Goal: Navigation & Orientation: Find specific page/section

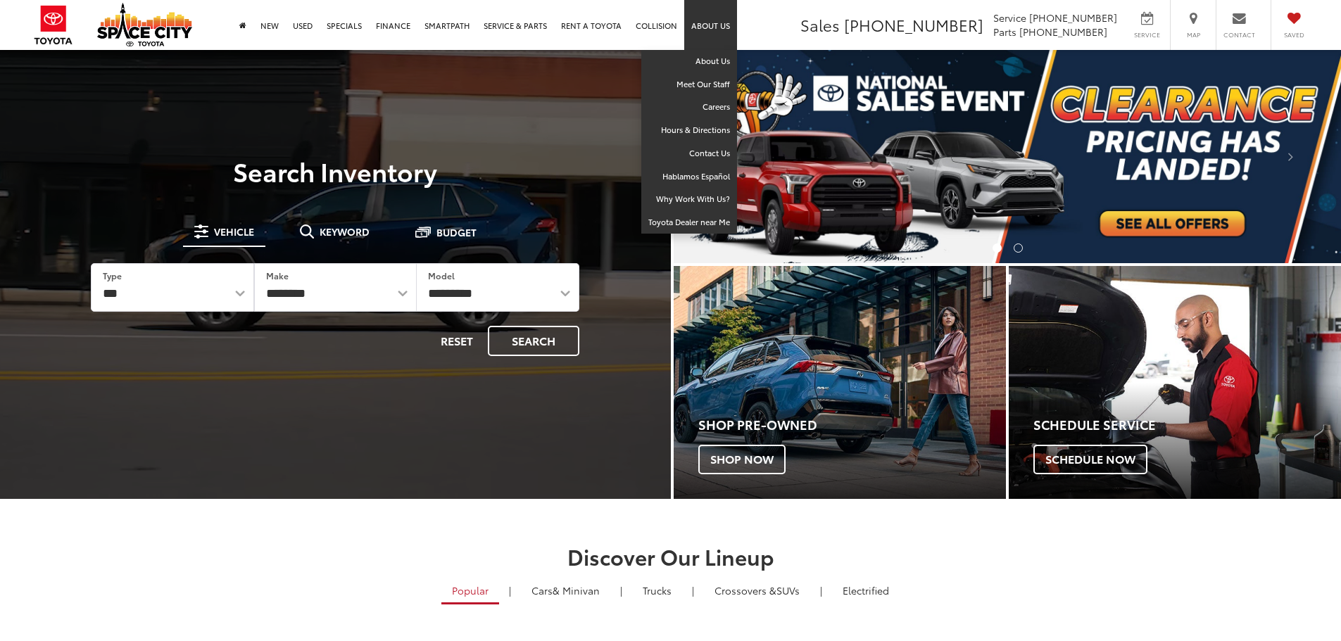
click at [702, 23] on link "About Us" at bounding box center [710, 25] width 53 height 50
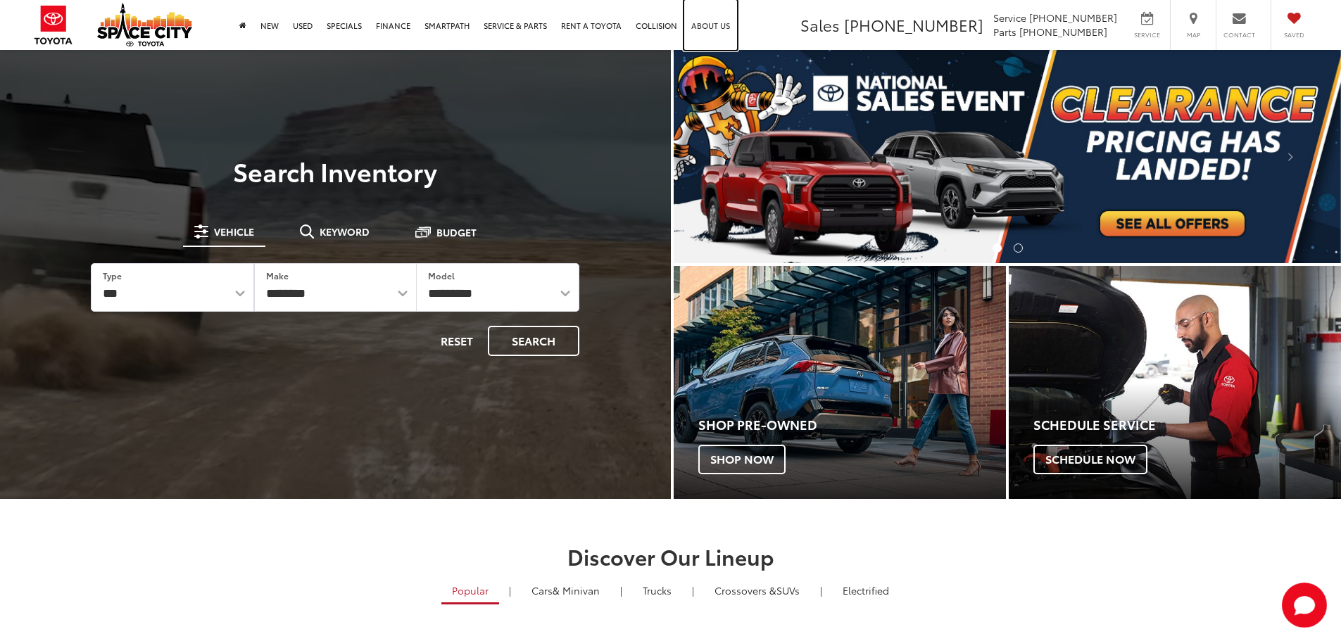
click at [706, 29] on link "About Us" at bounding box center [710, 25] width 53 height 50
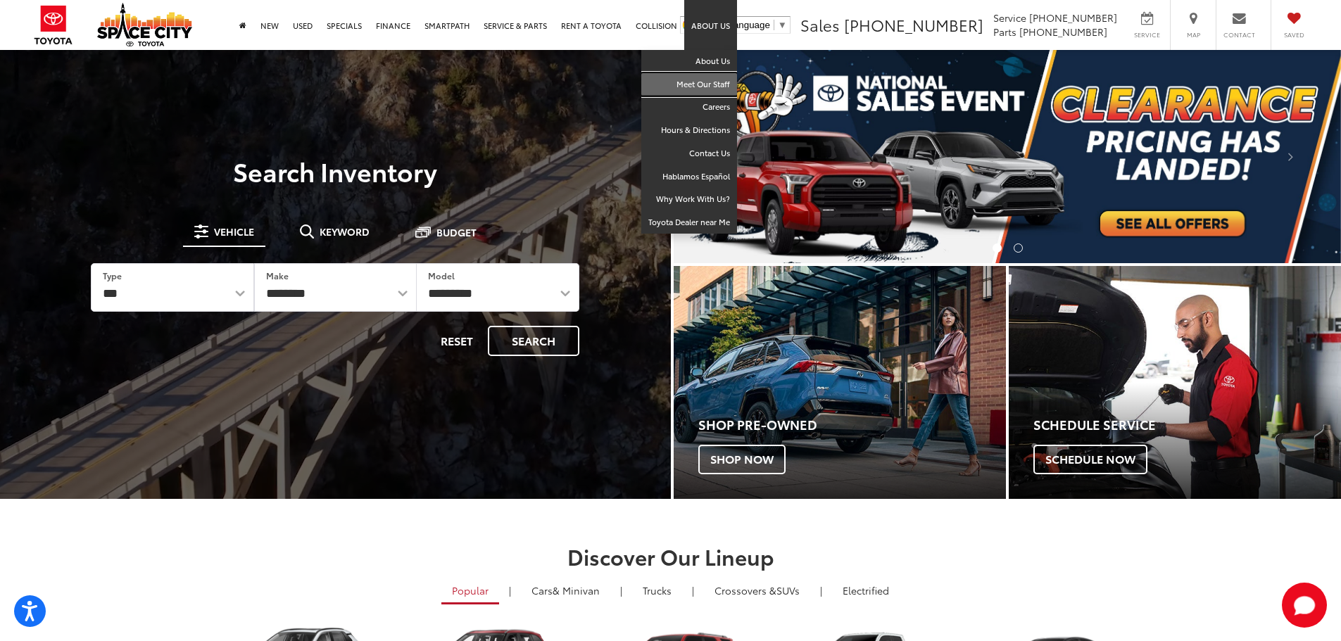
click at [703, 85] on link "Meet Our Staff" at bounding box center [689, 84] width 96 height 23
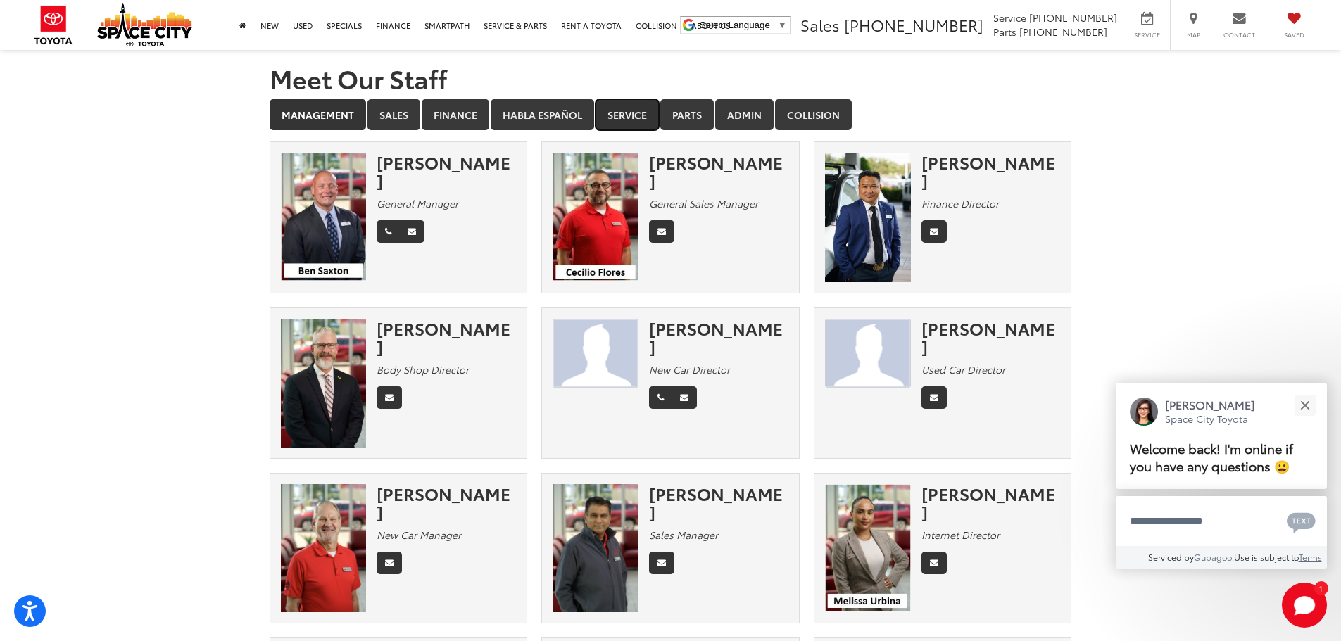
click at [634, 112] on link "Service" at bounding box center [626, 114] width 63 height 31
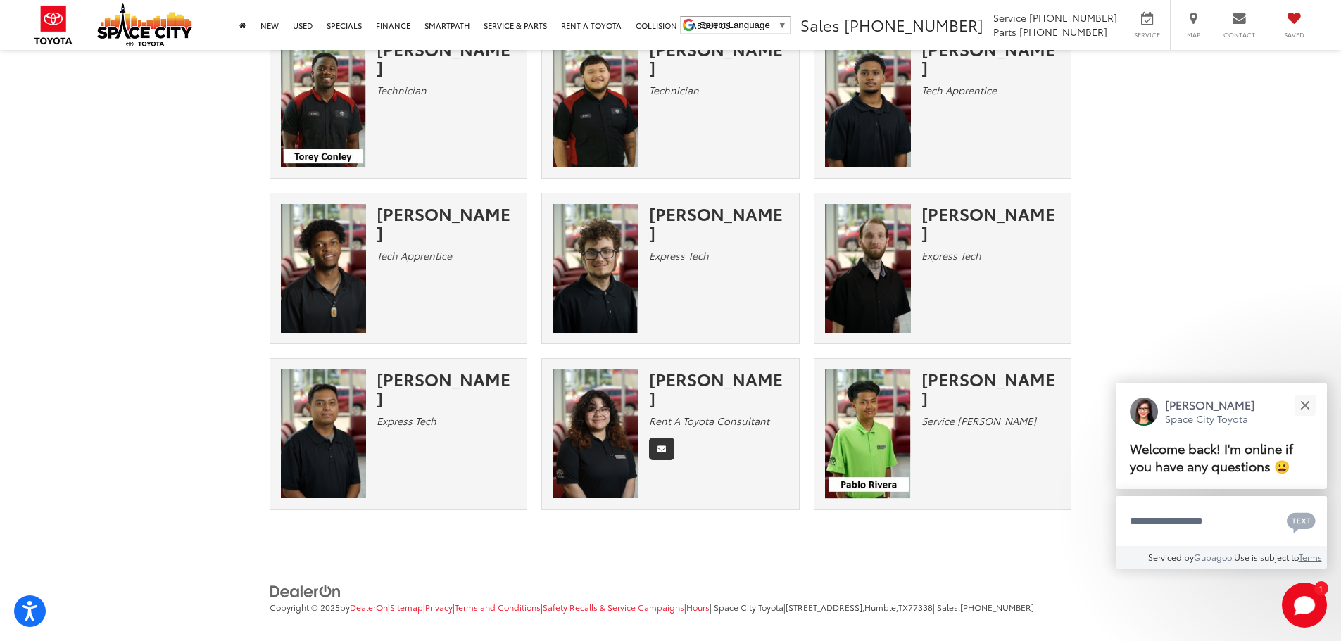
scroll to position [2290, 0]
click at [860, 279] on img at bounding box center [868, 268] width 86 height 129
click at [954, 204] on div "[PERSON_NAME]" at bounding box center [990, 222] width 139 height 37
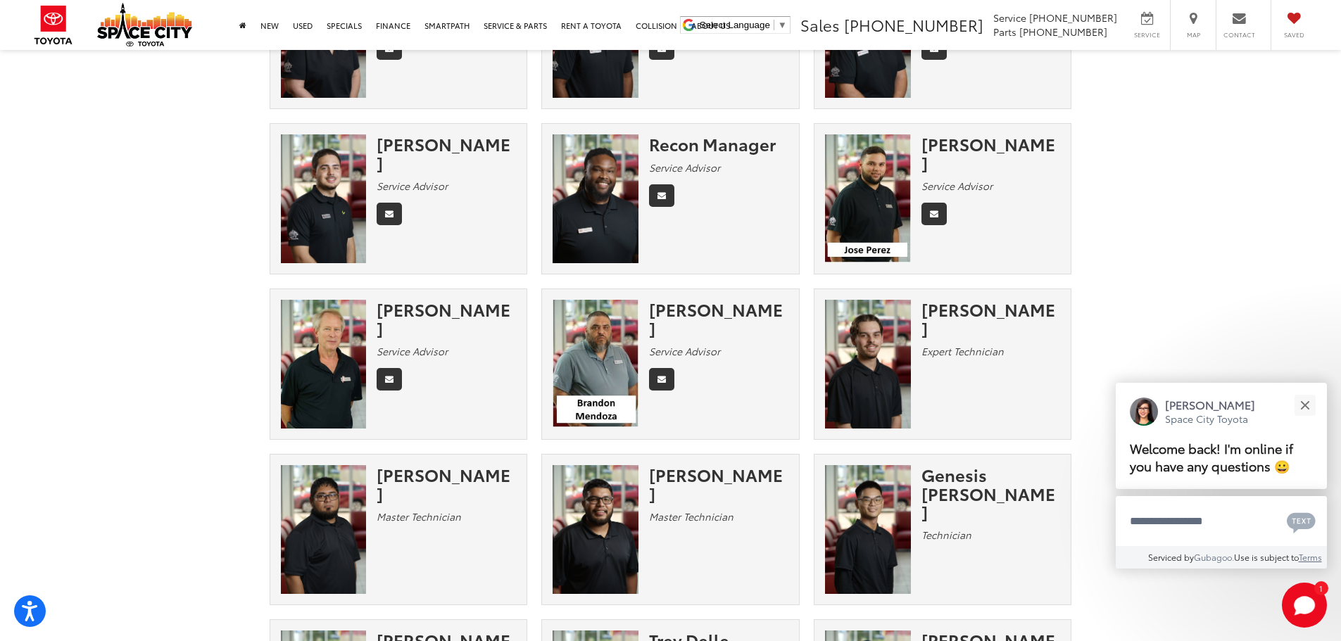
scroll to position [0, 0]
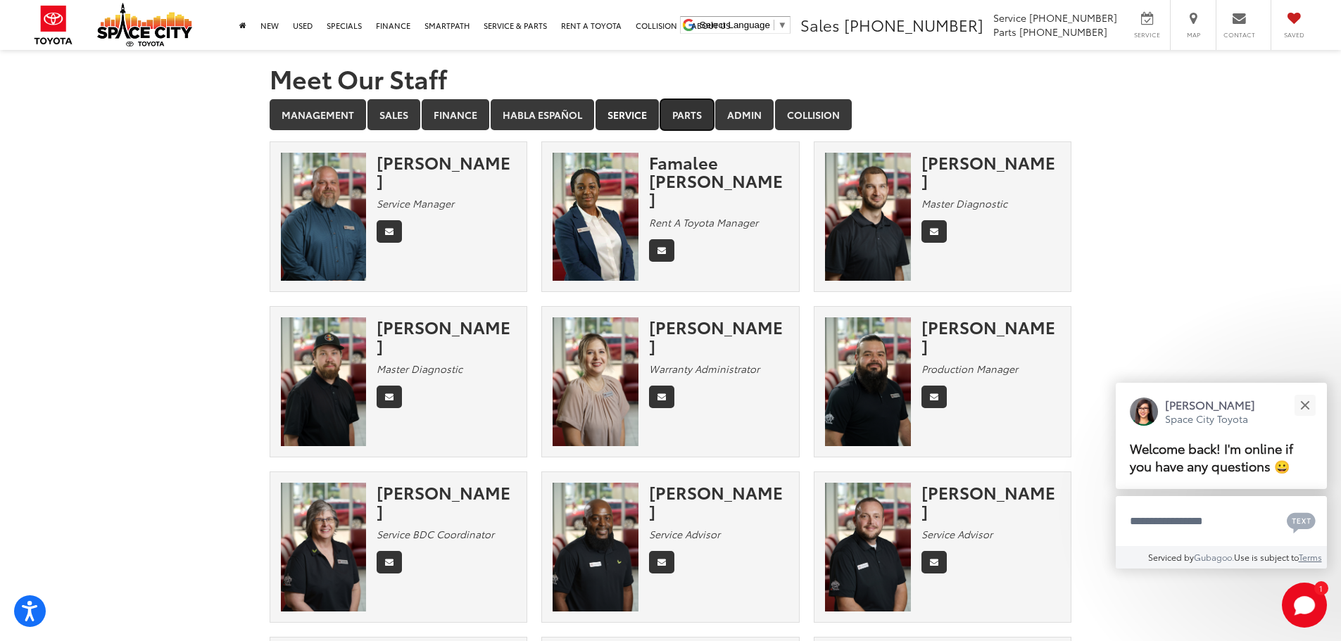
click at [676, 114] on link "Parts" at bounding box center [686, 114] width 53 height 31
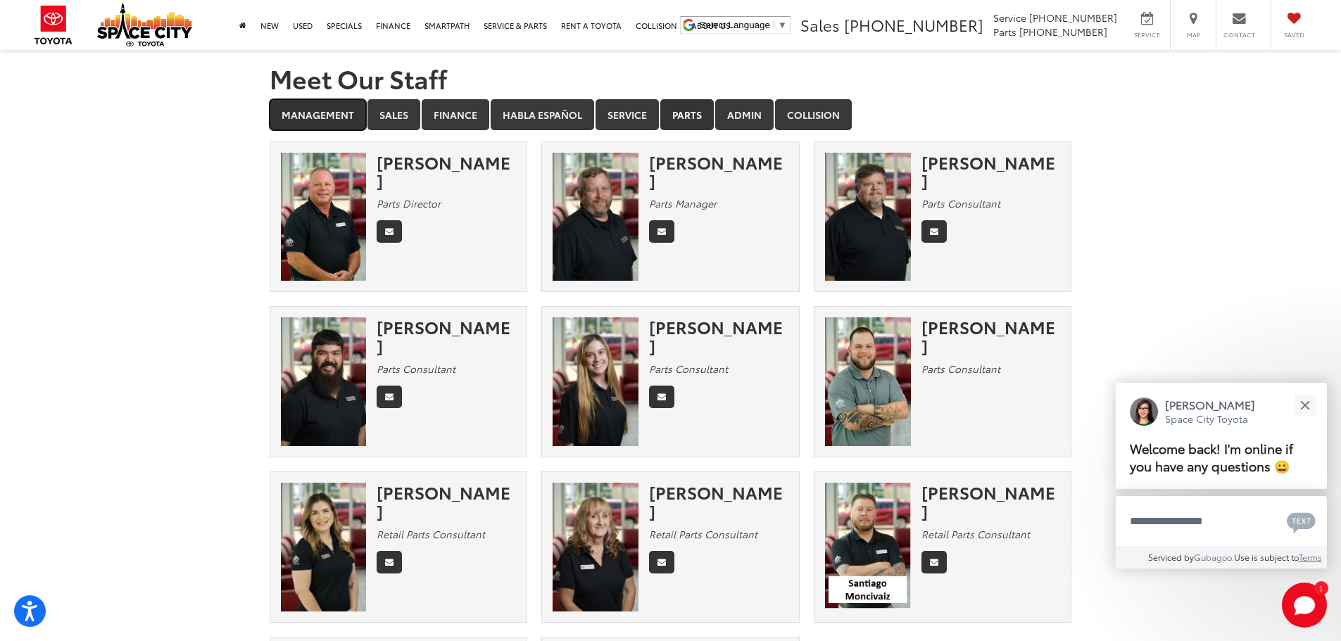
drag, startPoint x: 334, startPoint y: 110, endPoint x: 345, endPoint y: 113, distance: 11.6
click at [334, 110] on link "Management" at bounding box center [318, 114] width 96 height 31
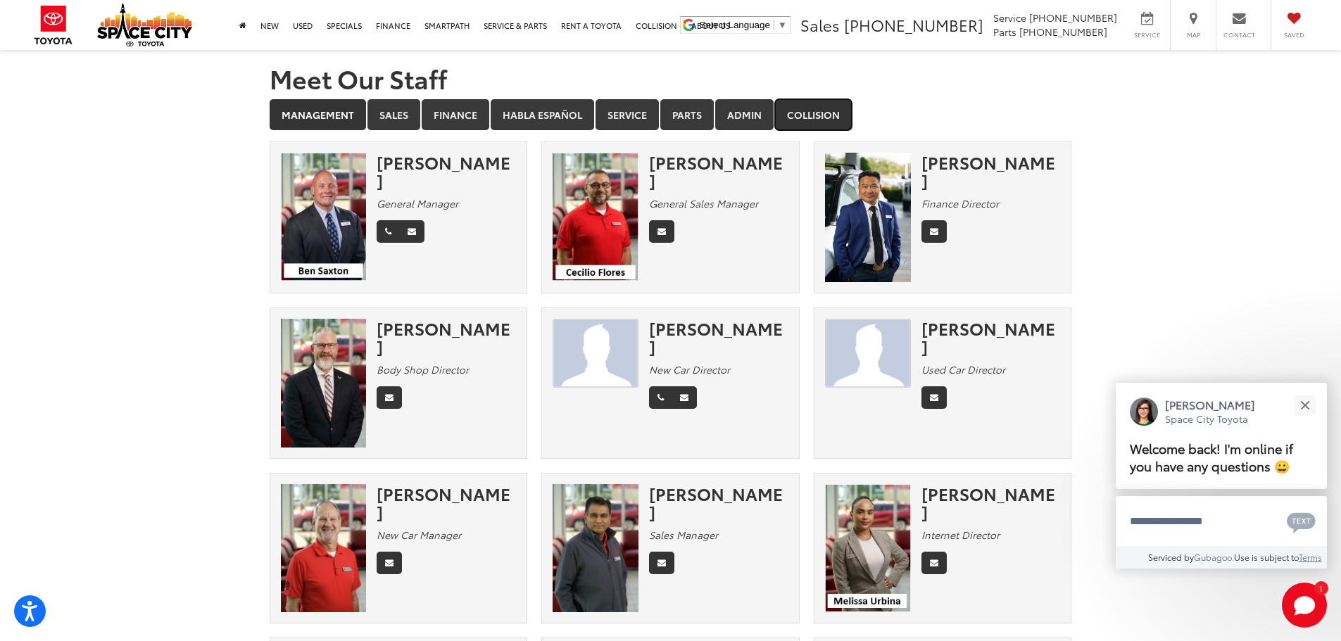
click at [828, 125] on link "Collision" at bounding box center [813, 114] width 77 height 31
